Goal: Information Seeking & Learning: Learn about a topic

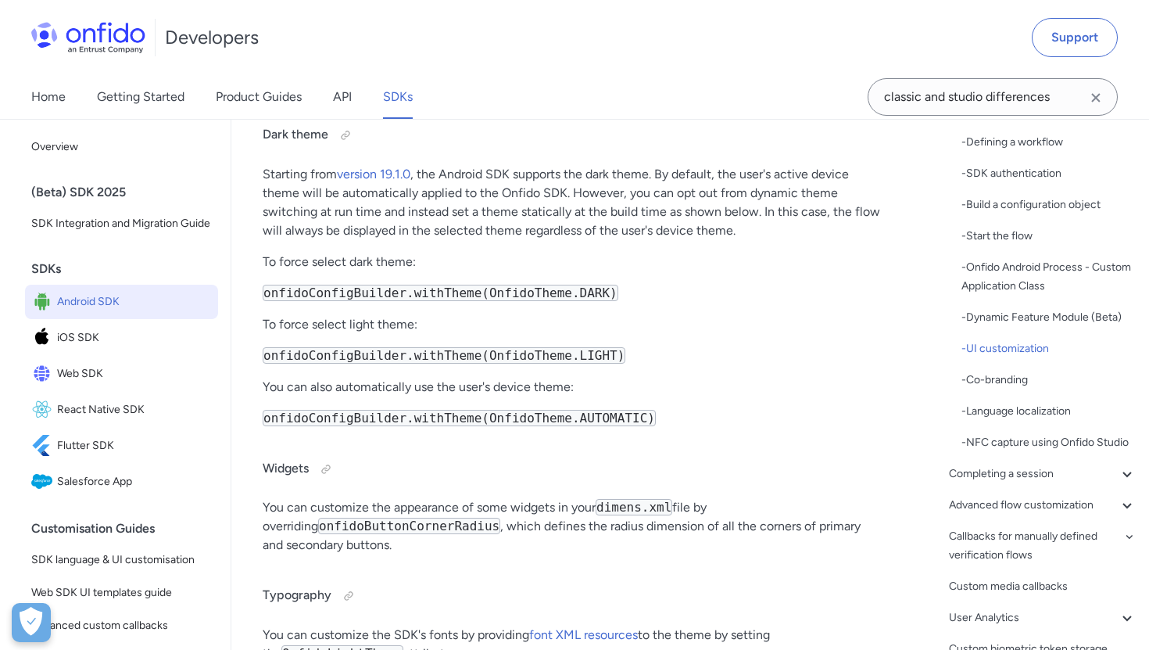
scroll to position [7654, 0]
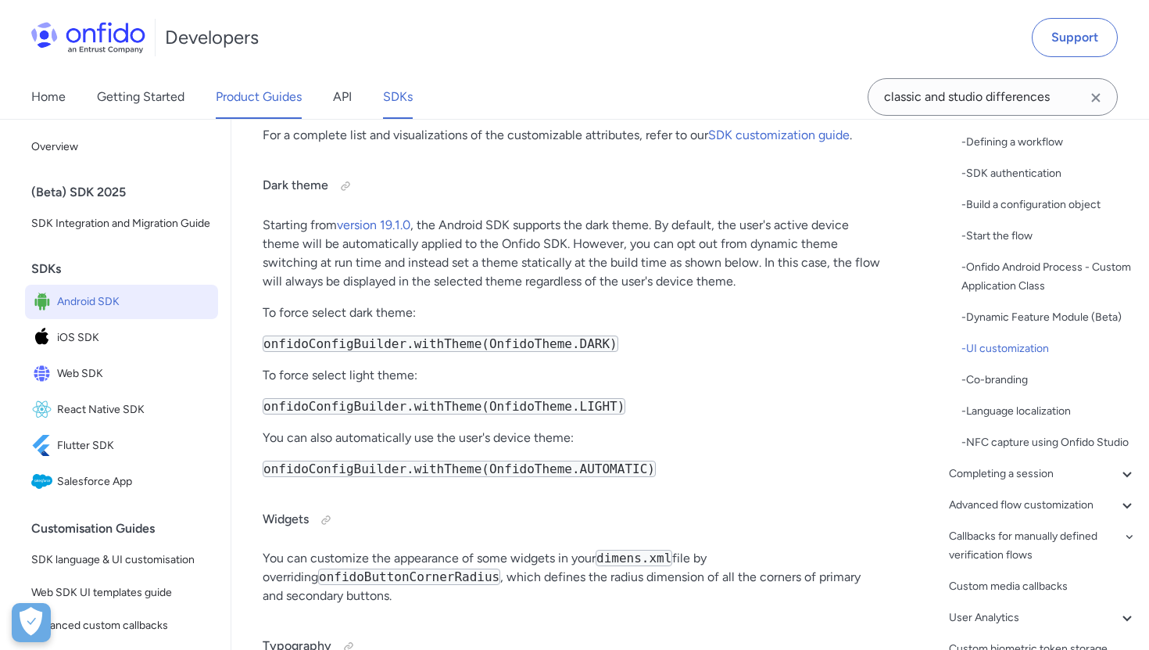
click at [228, 92] on link "Product Guides" at bounding box center [259, 97] width 86 height 44
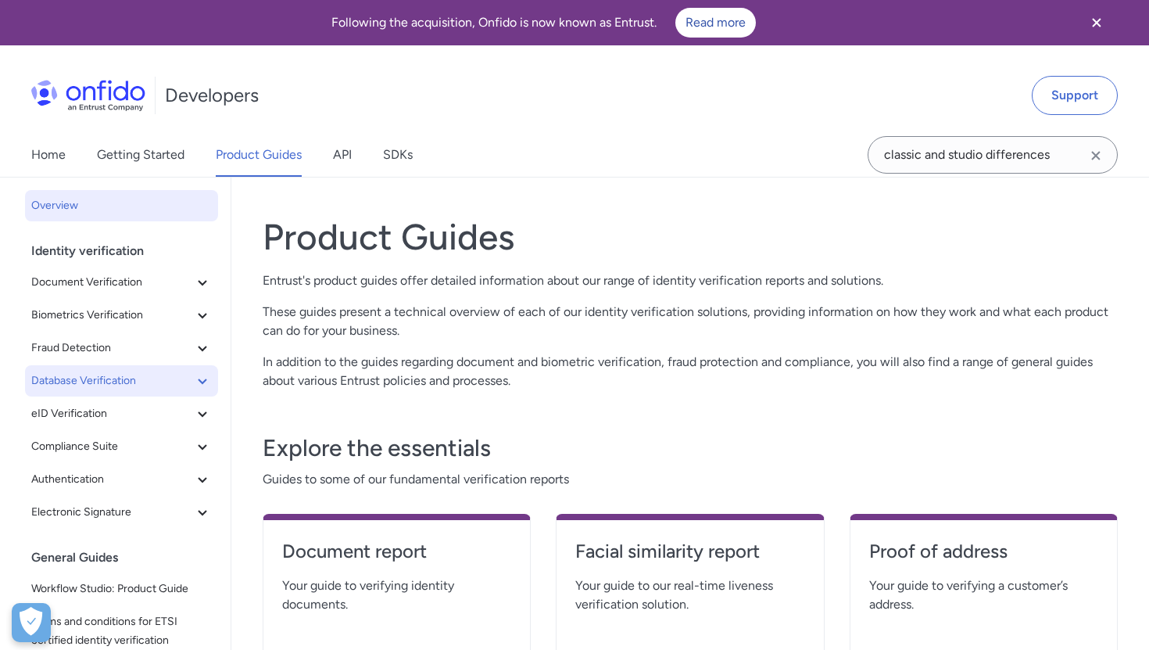
click at [99, 378] on span "Database Verification" at bounding box center [112, 380] width 162 height 19
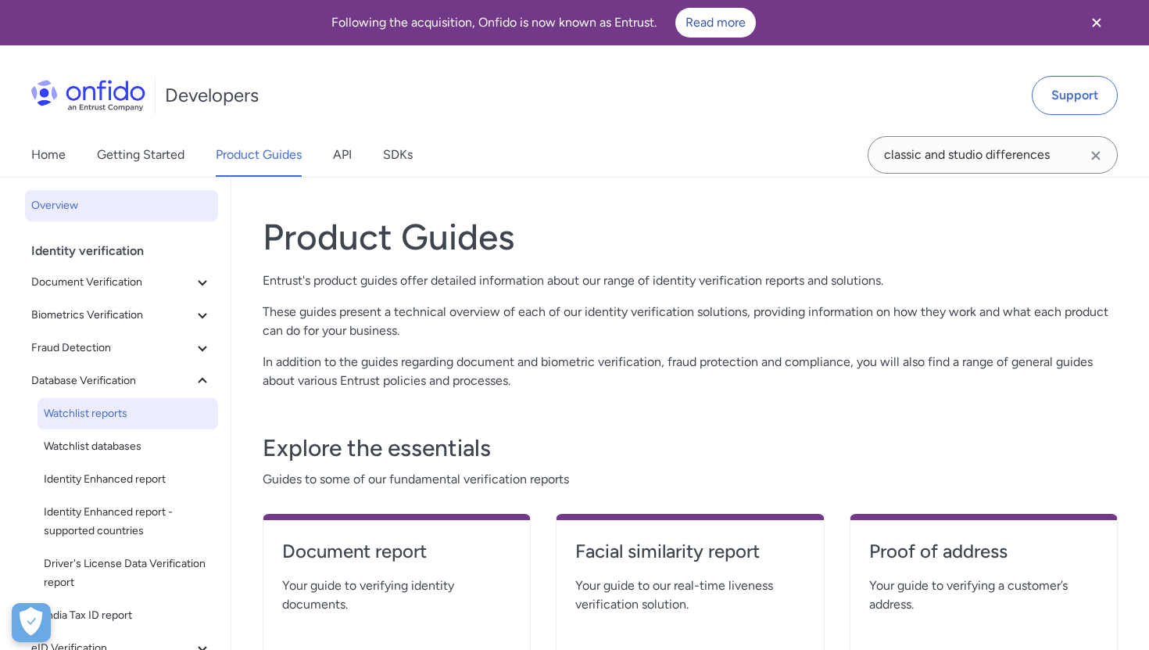
click at [95, 424] on link "Watchlist reports" at bounding box center [128, 413] width 181 height 31
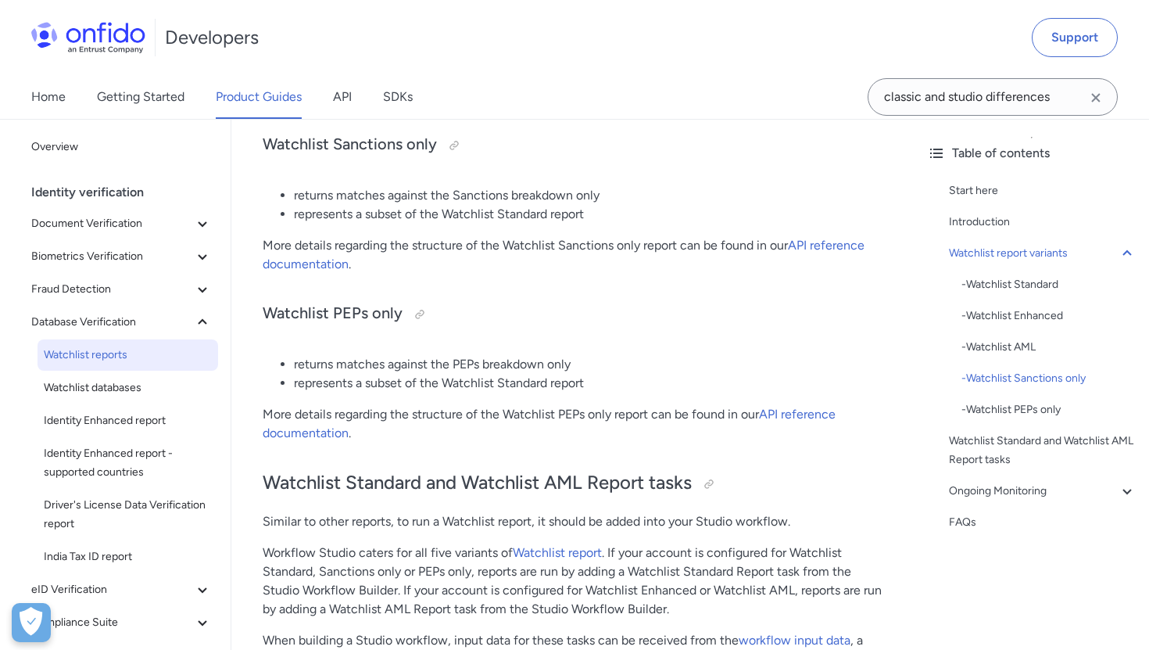
scroll to position [1172, 0]
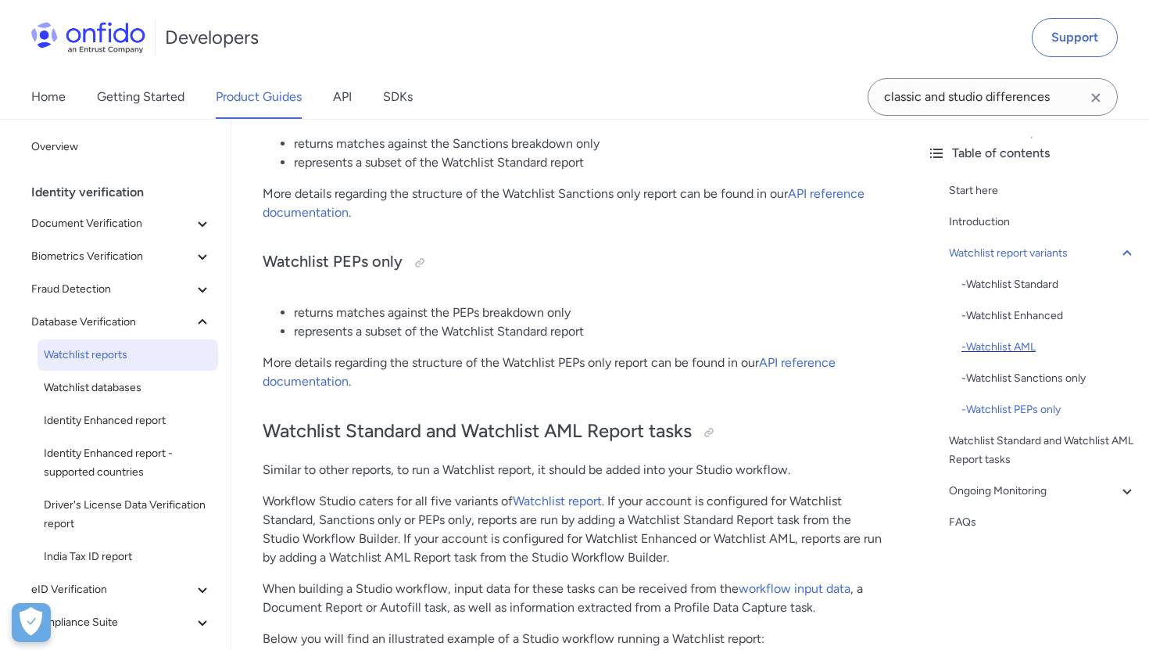
click at [980, 349] on div "- Watchlist AML" at bounding box center [1049, 347] width 175 height 19
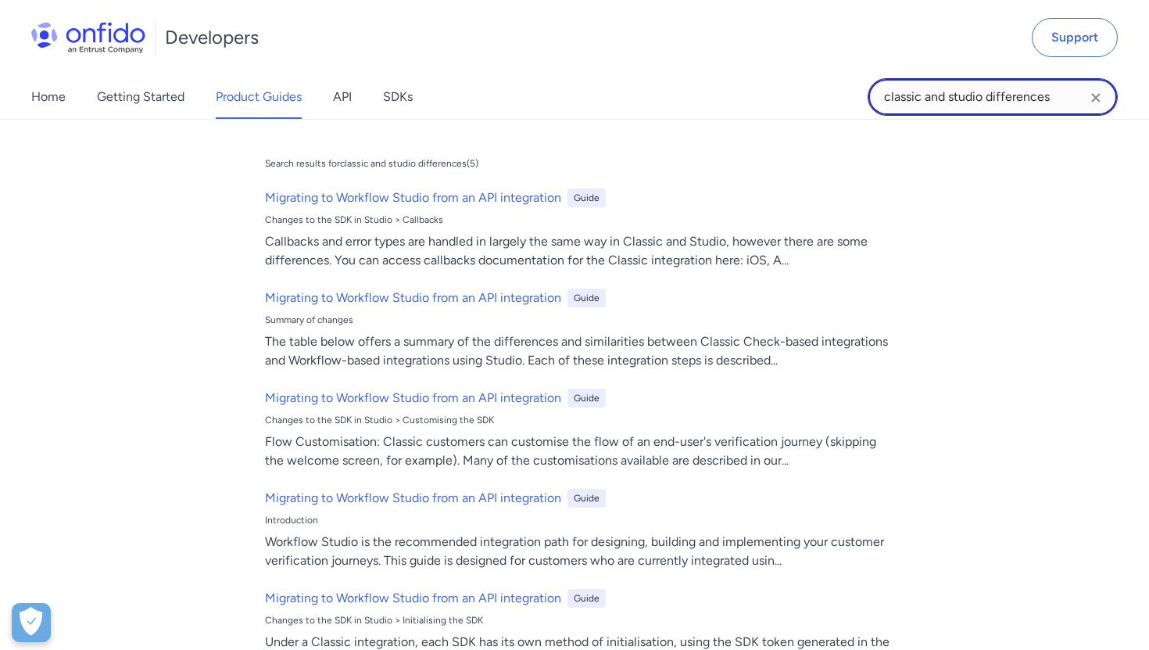
click at [1068, 100] on input "classic and studio differences" at bounding box center [993, 97] width 250 height 38
drag, startPoint x: 1068, startPoint y: 100, endPoint x: 807, endPoint y: 100, distance: 261.1
click at [807, 100] on div "Home Getting Started Product Guides API SDKs classic and studio differences cla…" at bounding box center [574, 97] width 1149 height 44
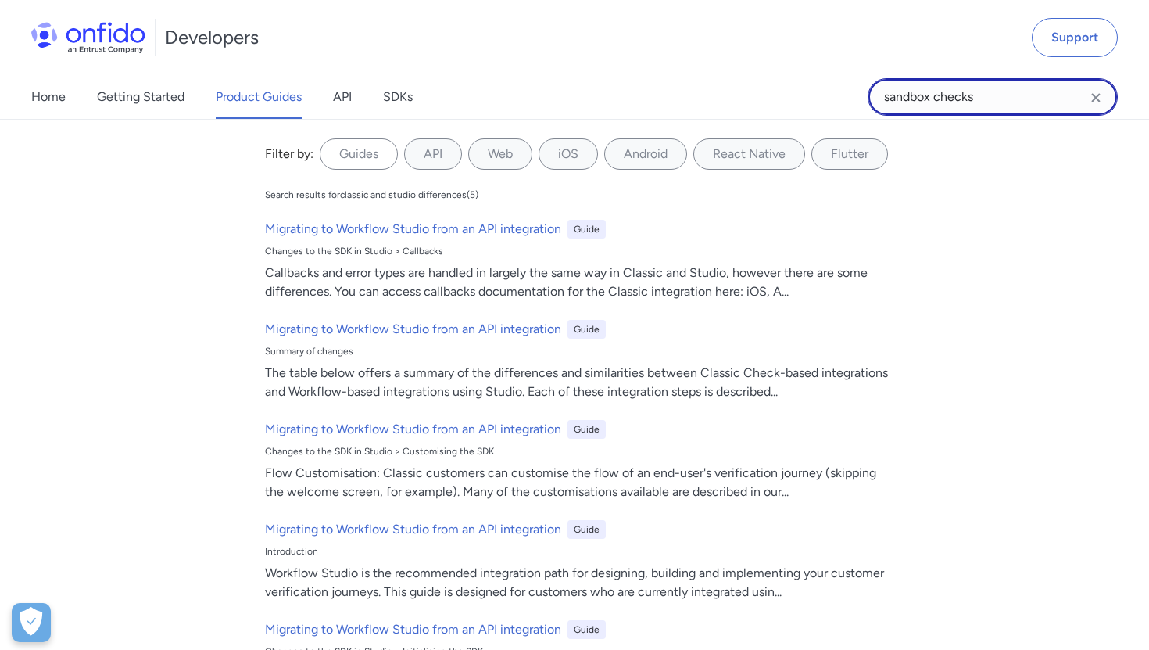
type input "sandbox checks"
